Goal: Information Seeking & Learning: Check status

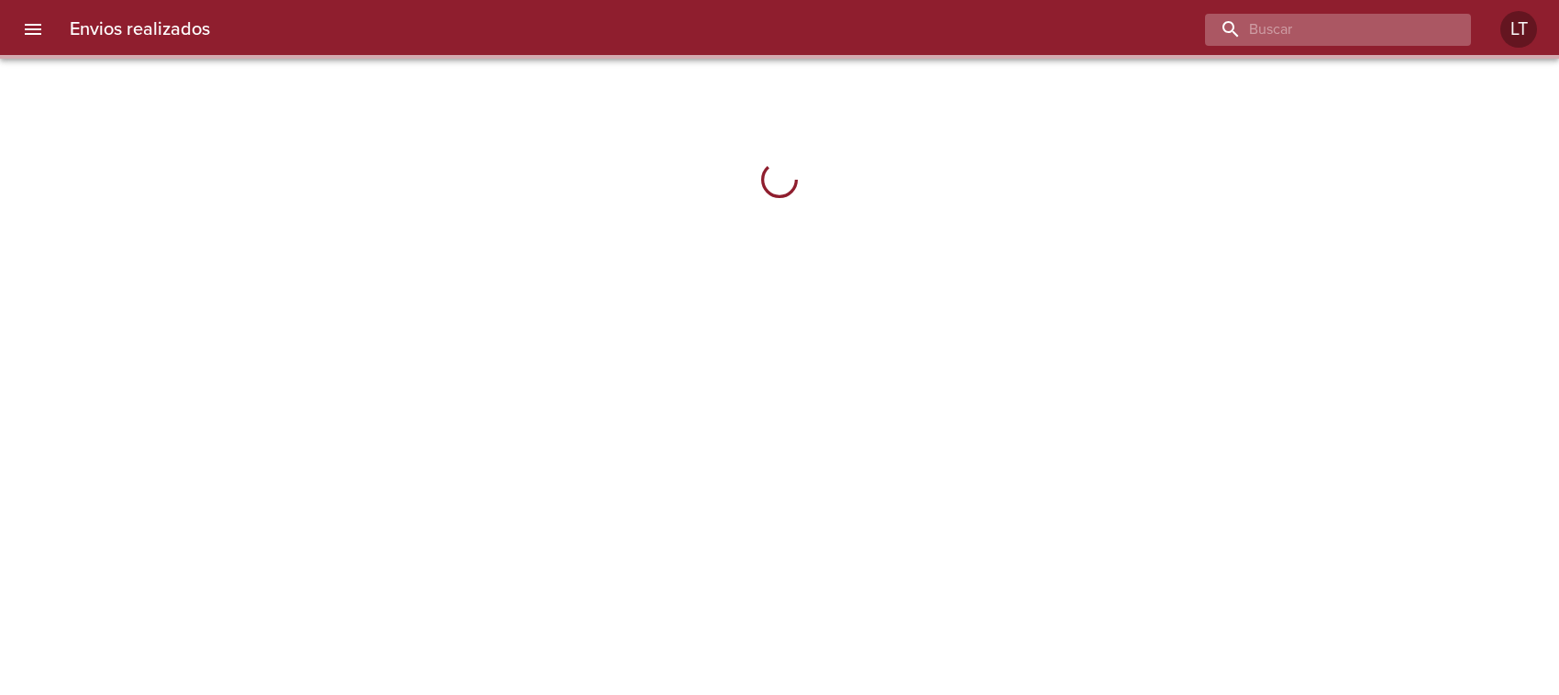
click at [1373, 35] on input "buscar" at bounding box center [1322, 30] width 235 height 32
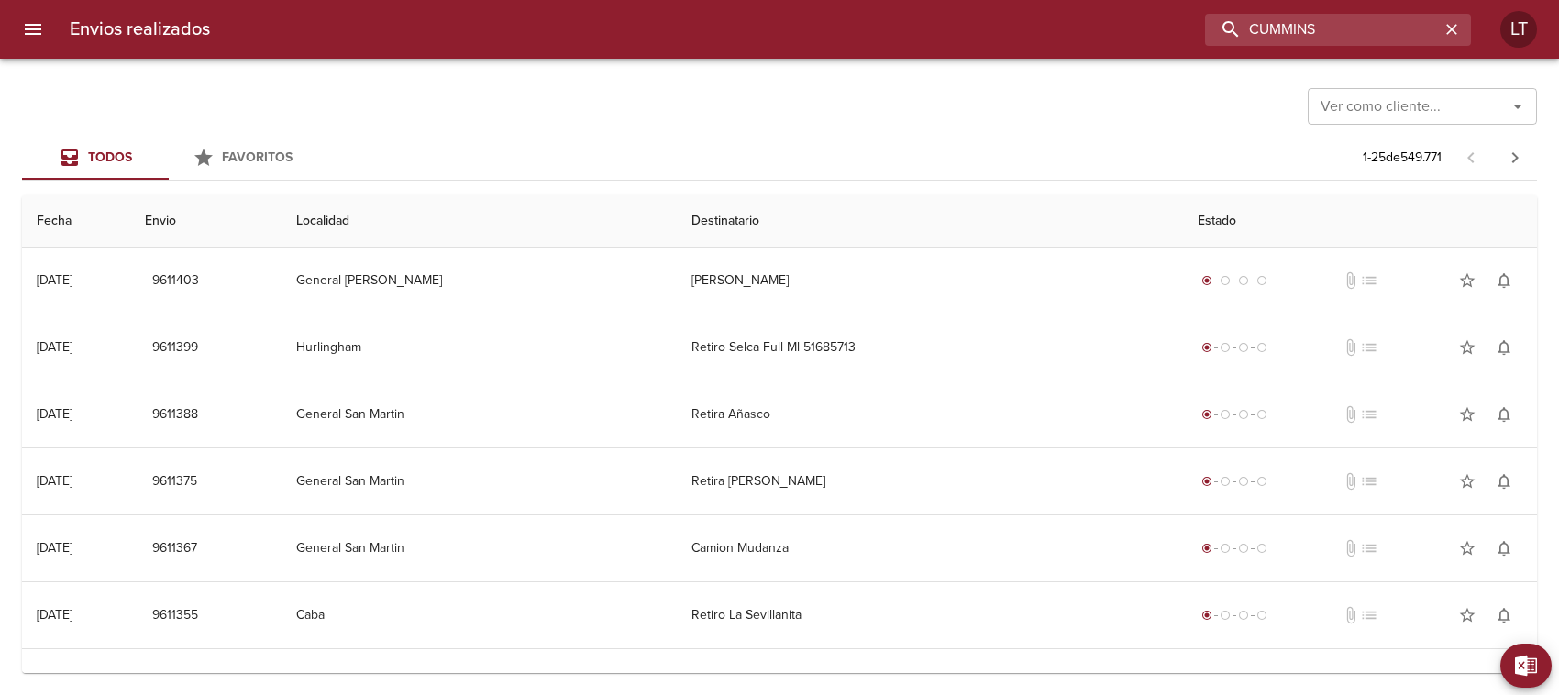
type input "CUMMINS"
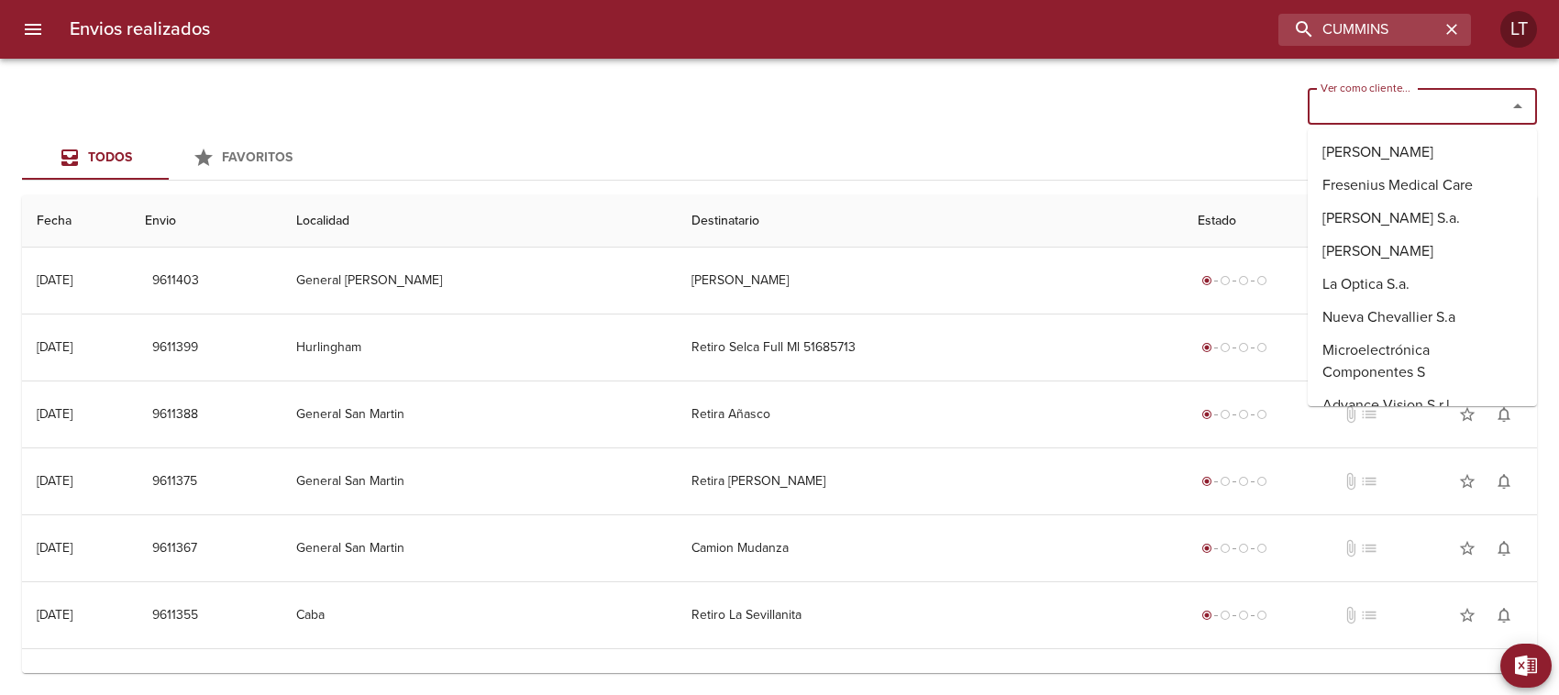
click at [1413, 116] on input "Ver como cliente..." at bounding box center [1395, 107] width 164 height 26
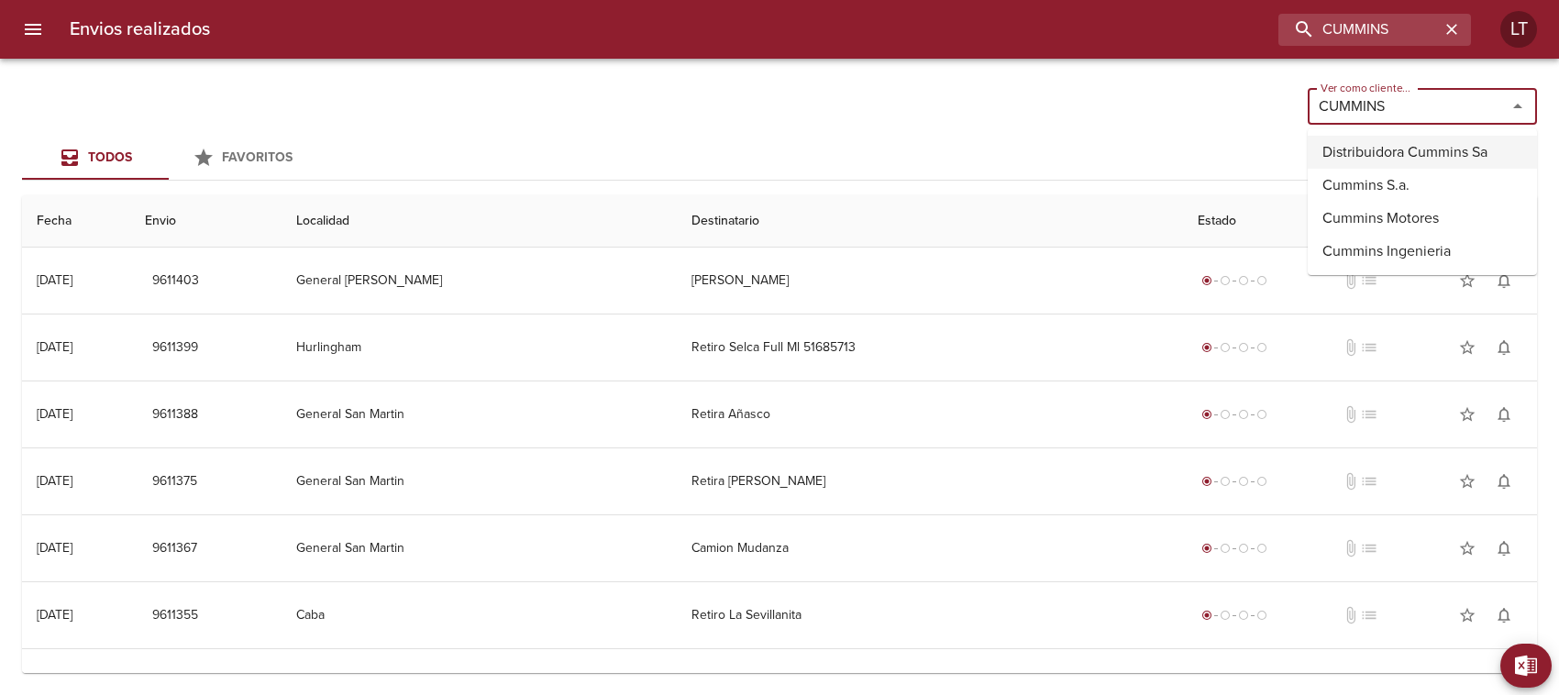
click at [1417, 150] on li "Distribuidora Cummins Sa" at bounding box center [1422, 152] width 229 height 33
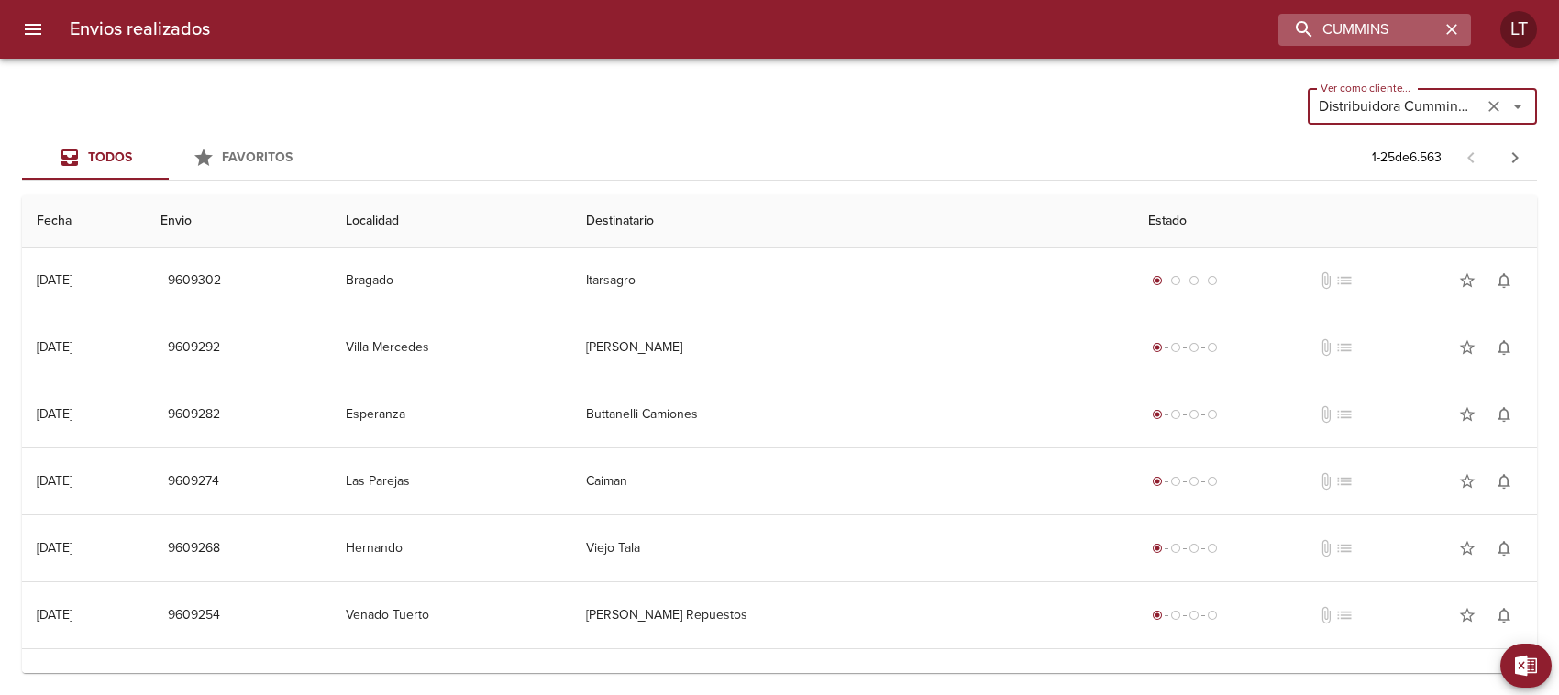
type input "Distribuidora Cummins Sa"
click at [1451, 28] on icon "button" at bounding box center [1452, 29] width 18 height 18
click at [1346, 33] on input "buscar" at bounding box center [1322, 30] width 235 height 32
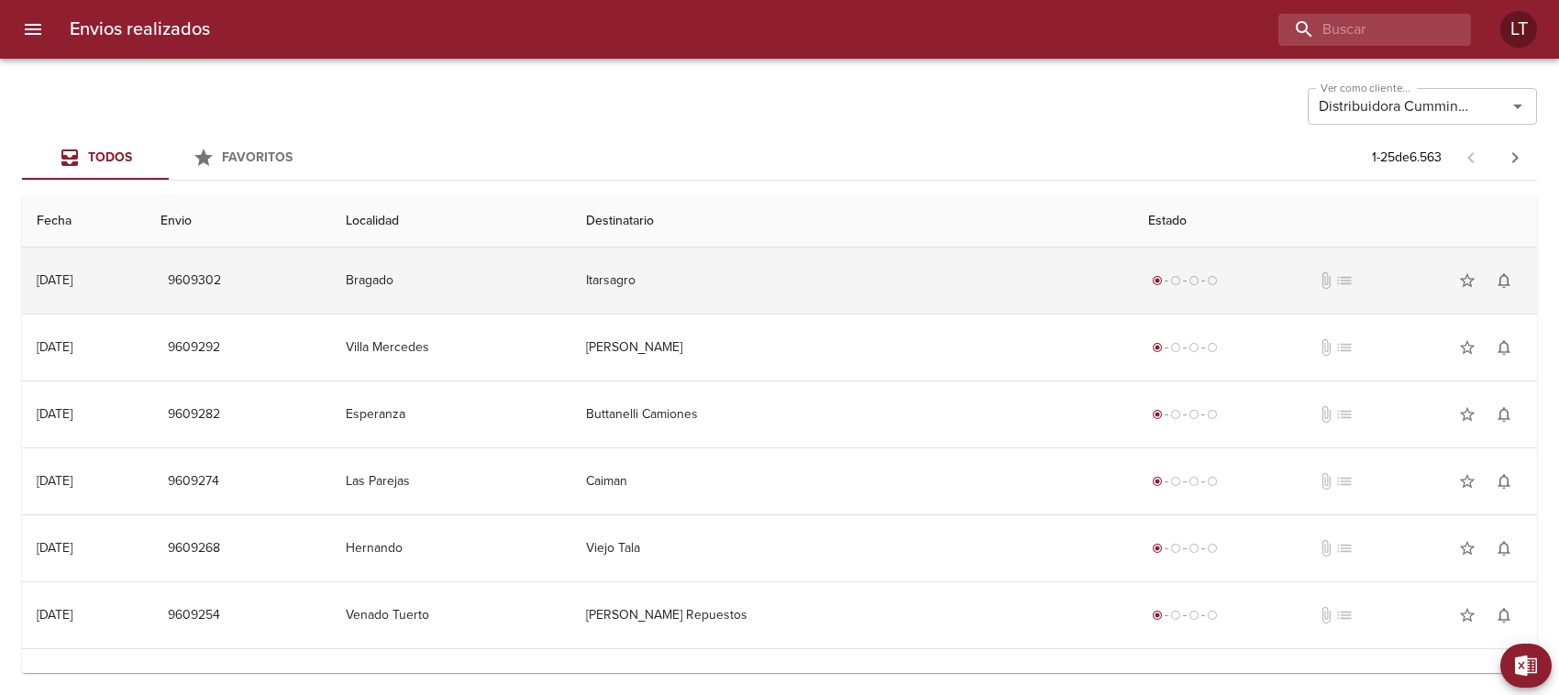
click at [688, 280] on td "Itarsagro" at bounding box center [852, 281] width 562 height 66
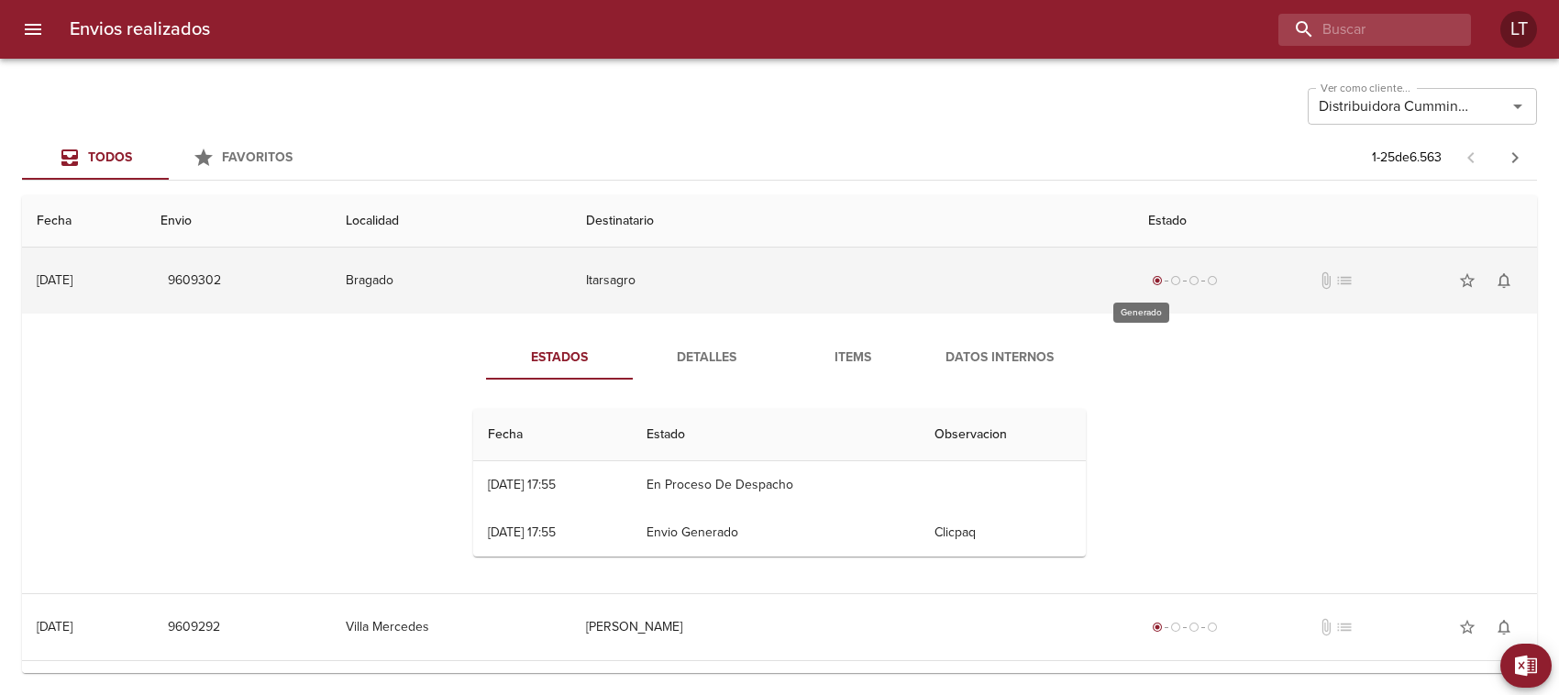
click at [1170, 278] on span "radio_button_unchecked" at bounding box center [1175, 280] width 11 height 11
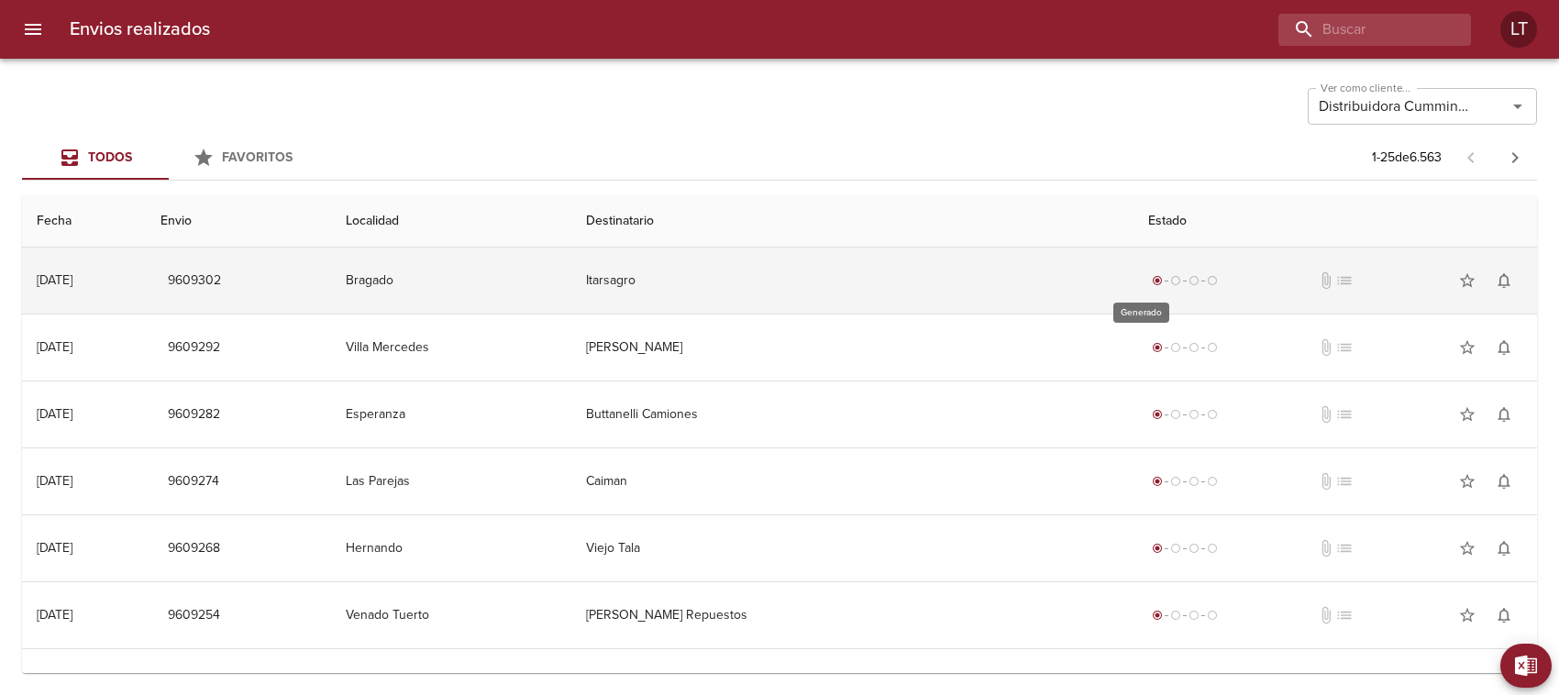
click at [1170, 278] on span "radio_button_unchecked" at bounding box center [1175, 280] width 11 height 11
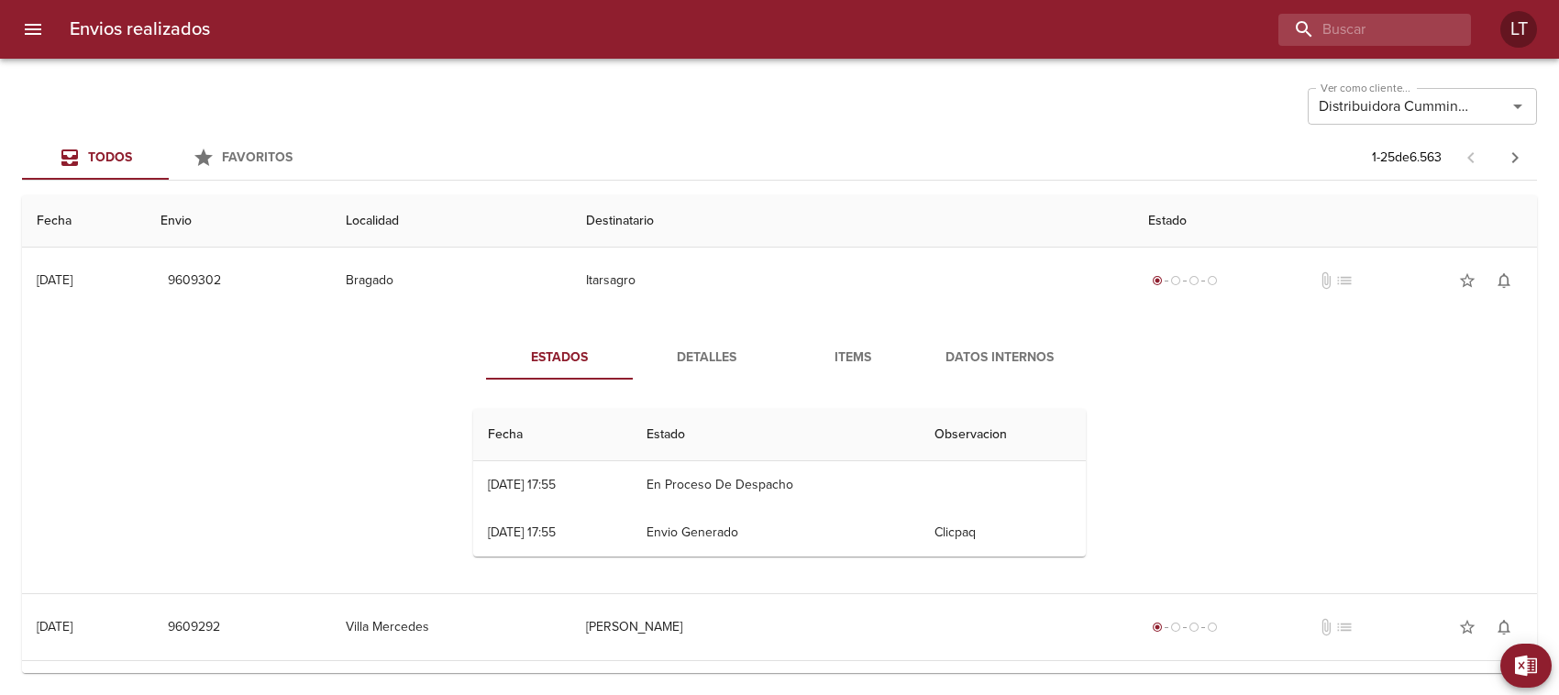
click at [711, 356] on span "Detalles" at bounding box center [706, 358] width 125 height 23
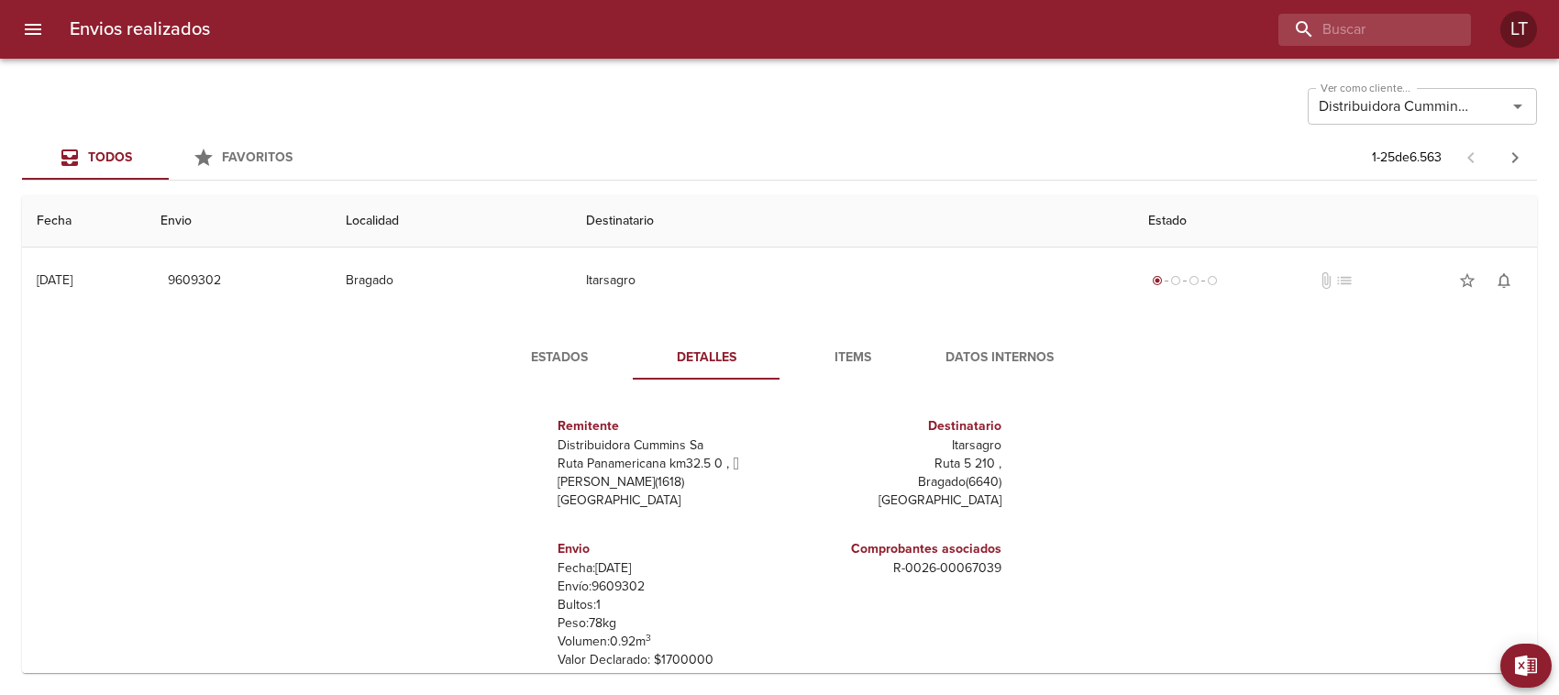
click at [851, 356] on span "Items" at bounding box center [853, 358] width 125 height 23
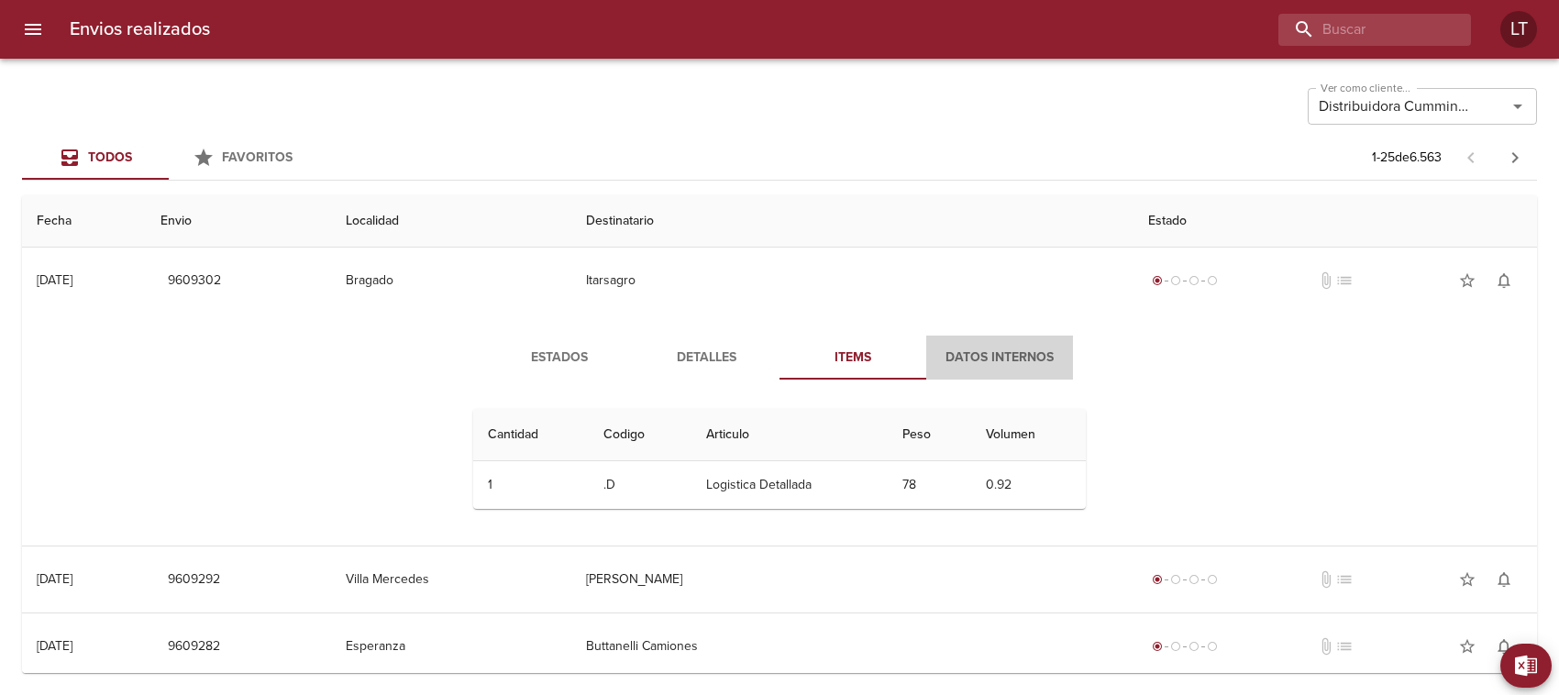
click at [988, 356] on span "Datos Internos" at bounding box center [999, 358] width 125 height 23
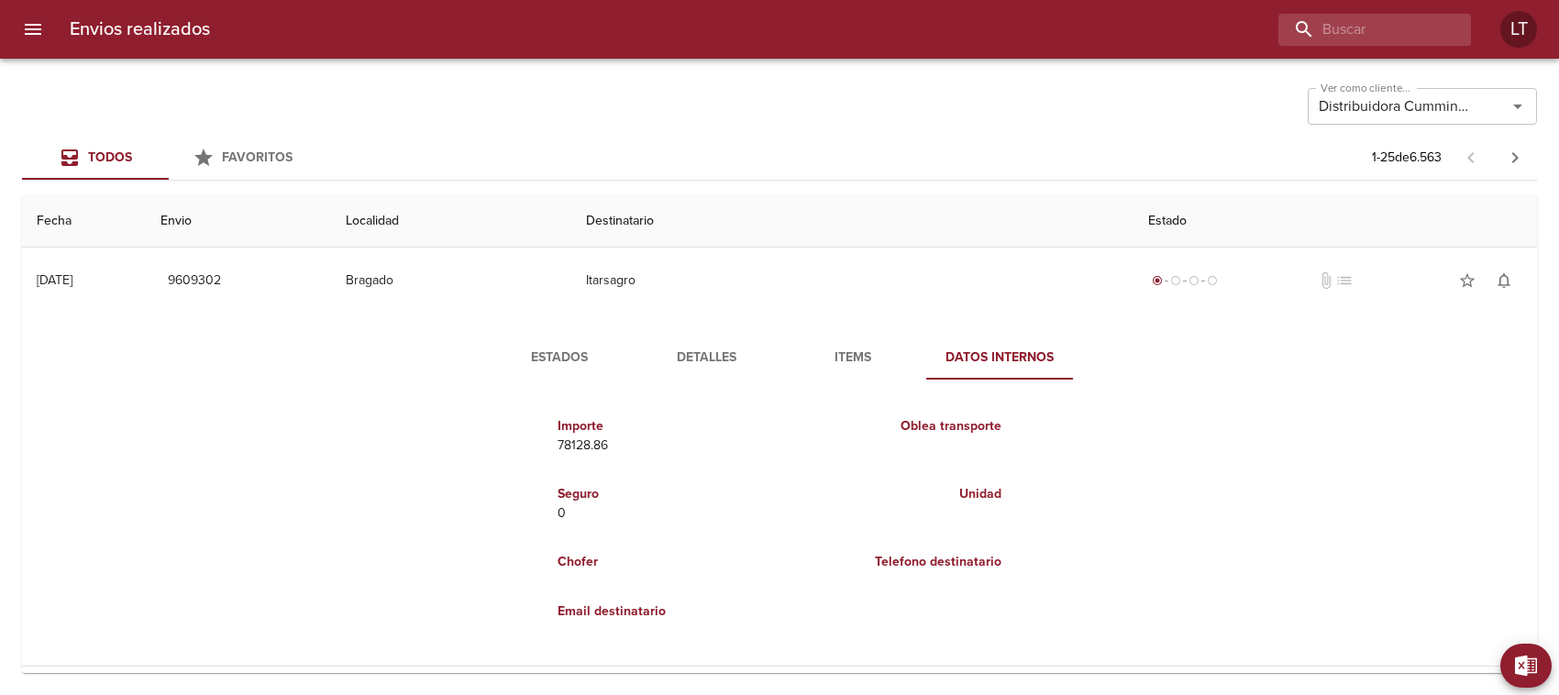
click at [562, 355] on span "Estados" at bounding box center [559, 358] width 125 height 23
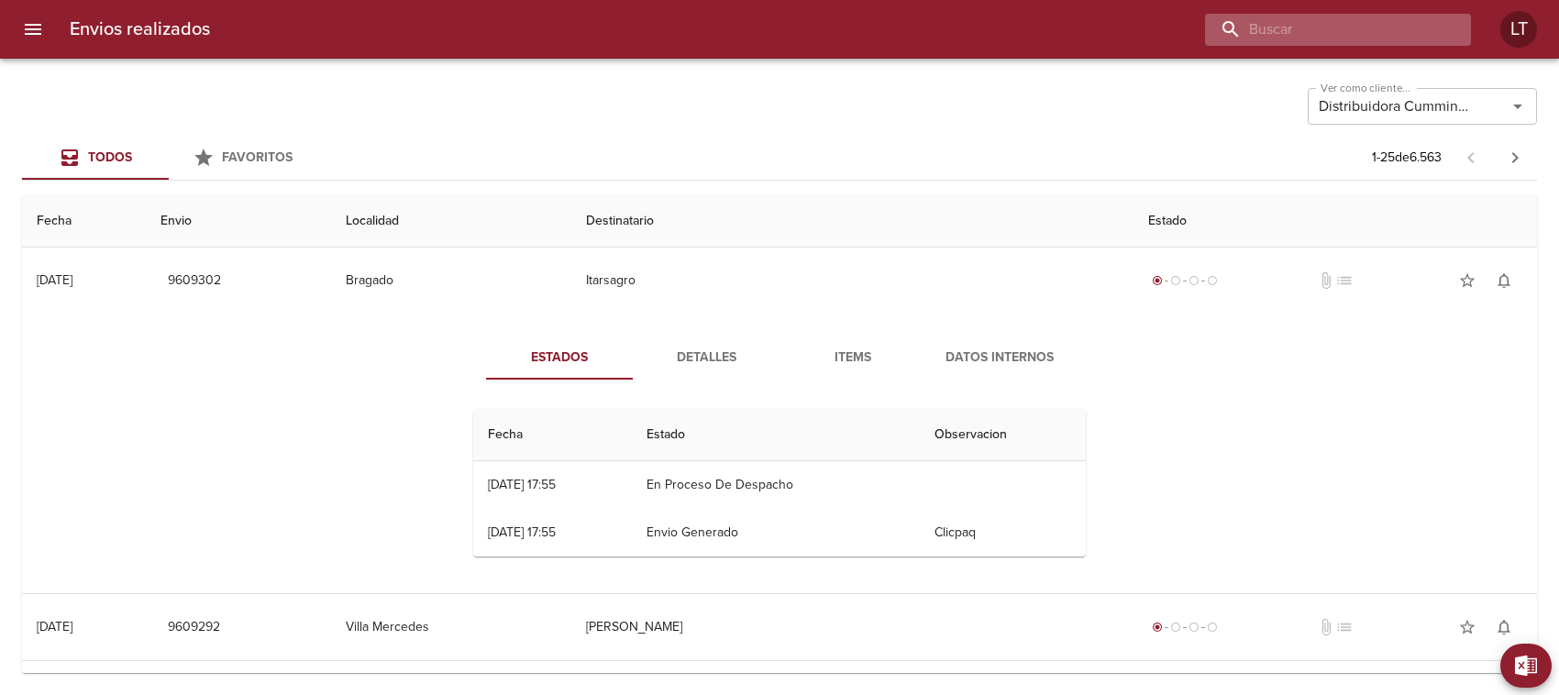
click at [1385, 24] on input "buscar" at bounding box center [1322, 30] width 235 height 32
type input "[PERSON_NAME] REPUETO"
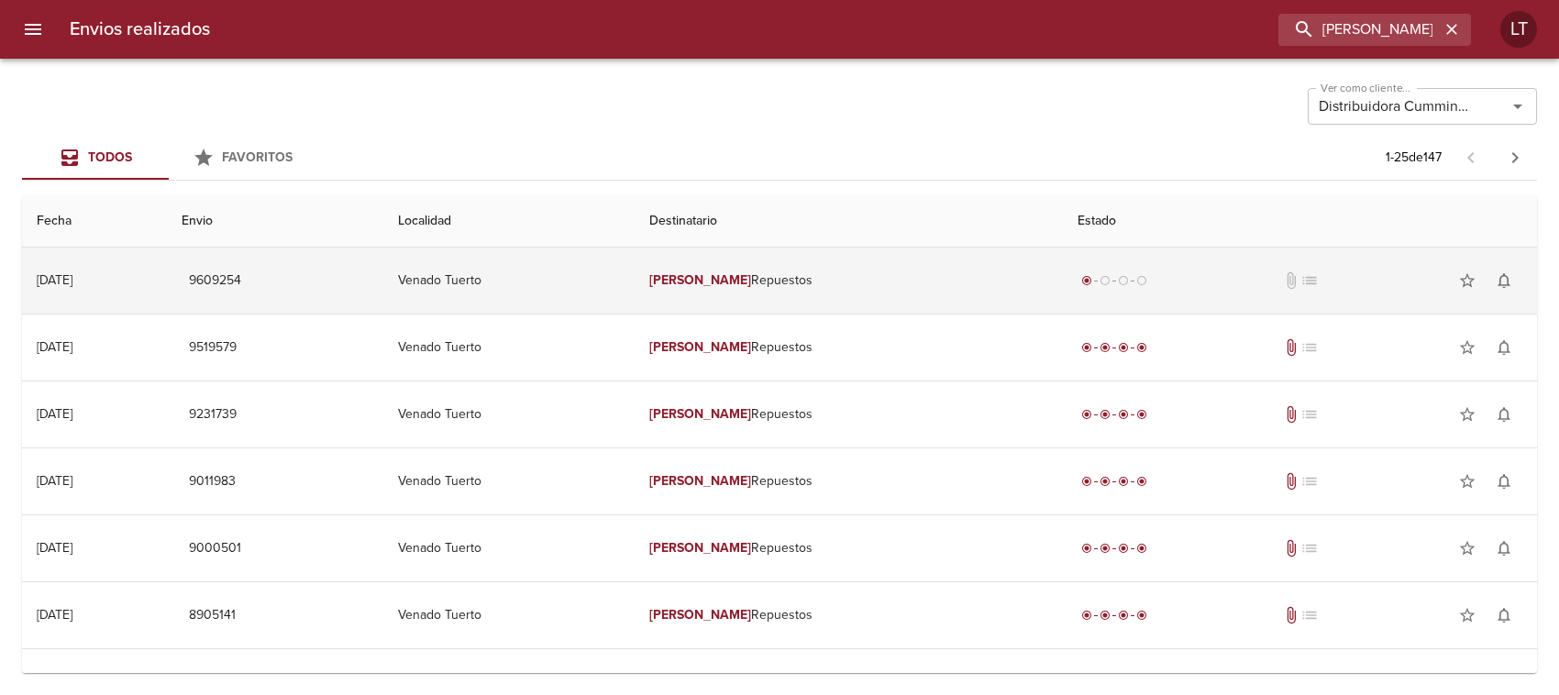
click at [812, 277] on td "[PERSON_NAME] Repuestos" at bounding box center [849, 281] width 428 height 66
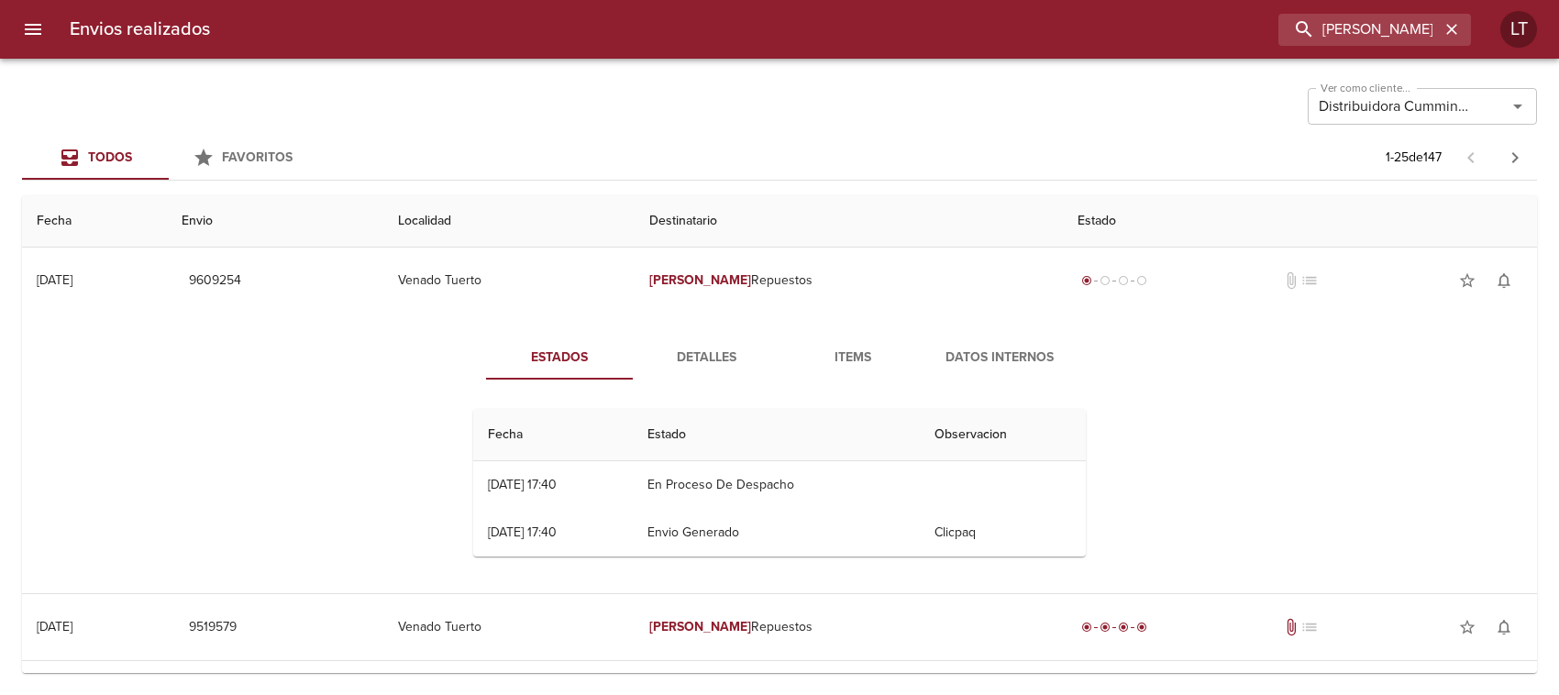
click at [708, 358] on span "Detalles" at bounding box center [706, 358] width 125 height 23
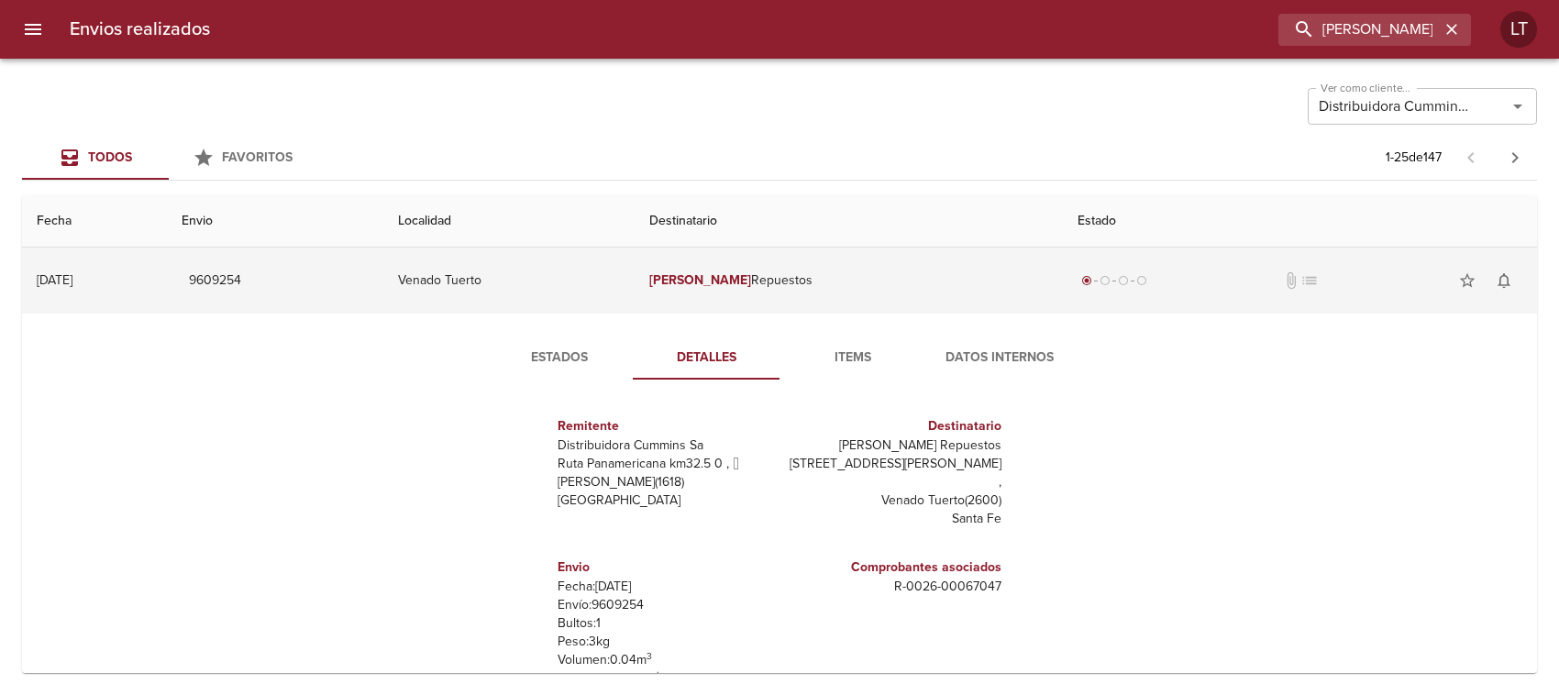
drag, startPoint x: 461, startPoint y: 432, endPoint x: 570, endPoint y: 261, distance: 202.0
click at [482, 406] on div "Remitente Distribuidora [PERSON_NAME] Ruta Panamericana km32.5 0 ,   [PERSON_NA…" at bounding box center [779, 577] width 627 height 367
click at [795, 280] on td "[PERSON_NAME] Repuestos" at bounding box center [849, 281] width 428 height 66
